Goal: Information Seeking & Learning: Compare options

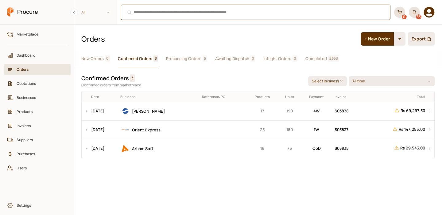
click at [144, 13] on div "⌘ + K" at bounding box center [255, 12] width 269 height 15
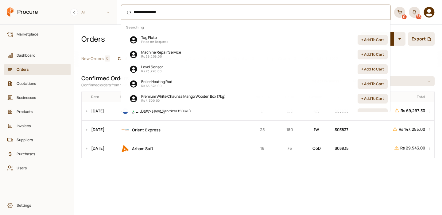
type input "**********"
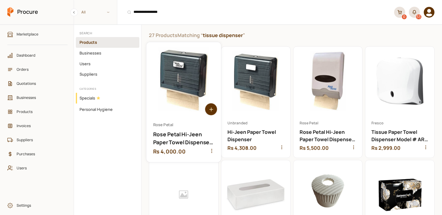
click at [212, 152] on icon "button" at bounding box center [211, 151] width 5 height 5
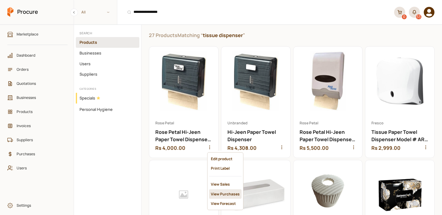
click at [215, 190] on div "View Purchases" at bounding box center [225, 195] width 33 height 10
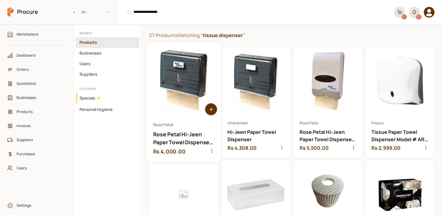
click at [179, 92] on link "Open Rose Petal Hi-Jeen Paper Towel Dispenser (Small)" at bounding box center [183, 102] width 75 height 120
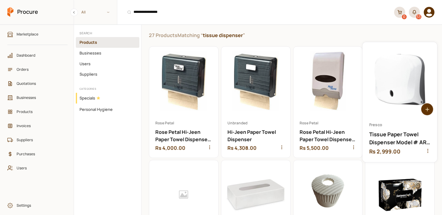
click at [391, 77] on link "Open Tissue Paper Towel Dispenser Model # AR-1220" at bounding box center [399, 102] width 75 height 120
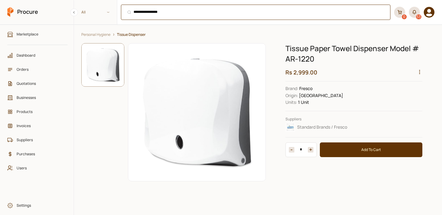
click at [180, 12] on div "**********" at bounding box center [255, 12] width 269 height 15
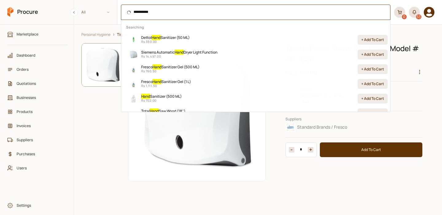
type input "**********"
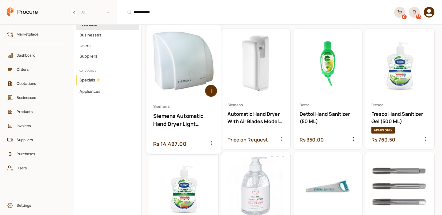
scroll to position [21, 0]
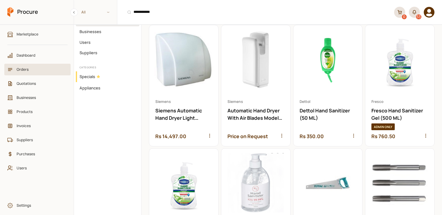
click at [33, 74] on link "Orders" at bounding box center [37, 70] width 66 height 12
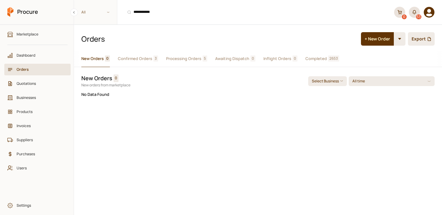
click at [310, 59] on span "Completed" at bounding box center [315, 59] width 21 height 6
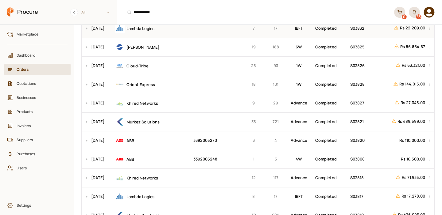
scroll to position [175, 0]
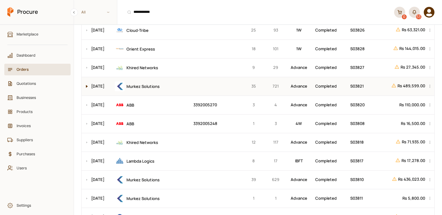
click at [87, 86] on button at bounding box center [85, 86] width 7 height 18
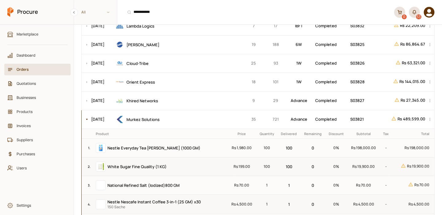
scroll to position [0, 0]
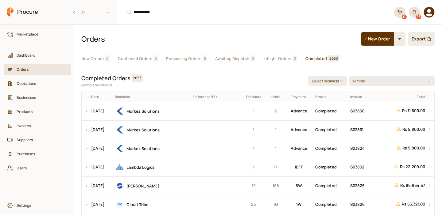
click at [194, 57] on span "Processing Orders" at bounding box center [183, 59] width 35 height 6
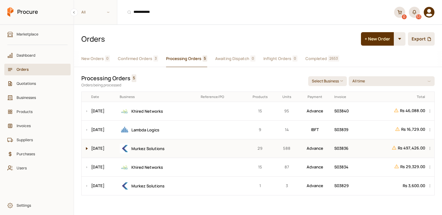
click at [83, 148] on button at bounding box center [85, 149] width 7 height 18
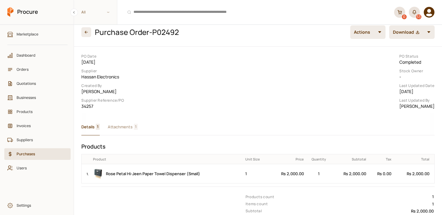
scroll to position [9, 0]
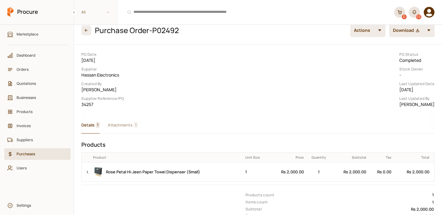
click at [125, 126] on span "Attachments" at bounding box center [120, 125] width 25 height 6
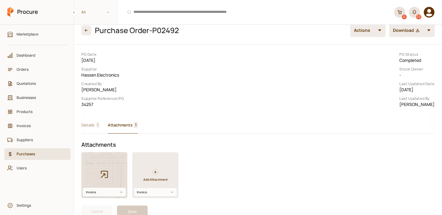
click at [103, 179] on icon "button" at bounding box center [104, 175] width 10 height 10
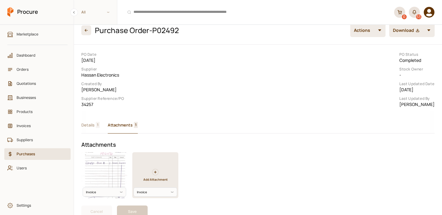
click at [88, 129] on span "Details" at bounding box center [87, 125] width 13 height 6
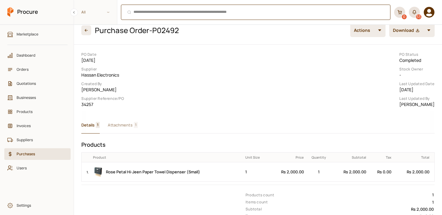
click at [153, 12] on div "⌘ + K" at bounding box center [255, 12] width 269 height 15
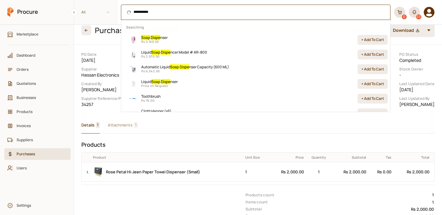
type input "**********"
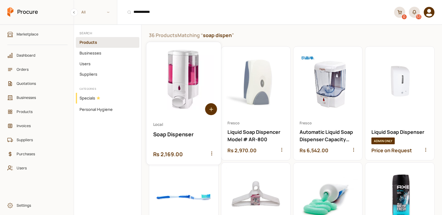
click at [166, 99] on link "Open Soap Dispenser" at bounding box center [183, 103] width 75 height 123
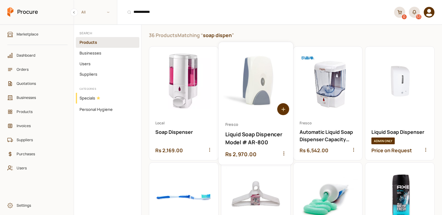
click at [260, 86] on link "Open Liquid Soap Dispencer Model # AR-800" at bounding box center [256, 103] width 75 height 123
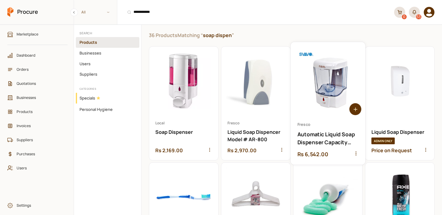
click at [336, 104] on link "Open Automatic Liquid Soap Dispenser Capacity (600 ML)" at bounding box center [328, 103] width 75 height 123
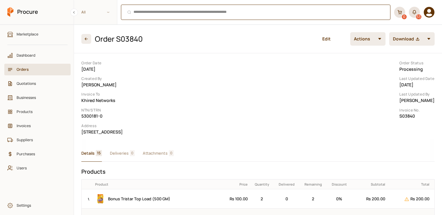
click at [168, 12] on div "⌘ + K" at bounding box center [255, 12] width 269 height 15
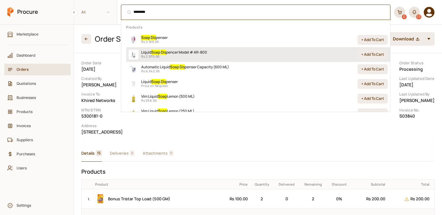
type input "********"
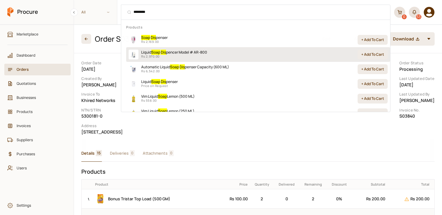
click at [166, 55] on p "Rs 2,970.00" at bounding box center [174, 56] width 66 height 4
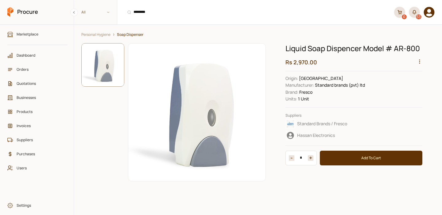
click at [200, 117] on img at bounding box center [196, 113] width 137 height 138
click at [199, 109] on img at bounding box center [196, 113] width 137 height 138
